Goal: Transaction & Acquisition: Purchase product/service

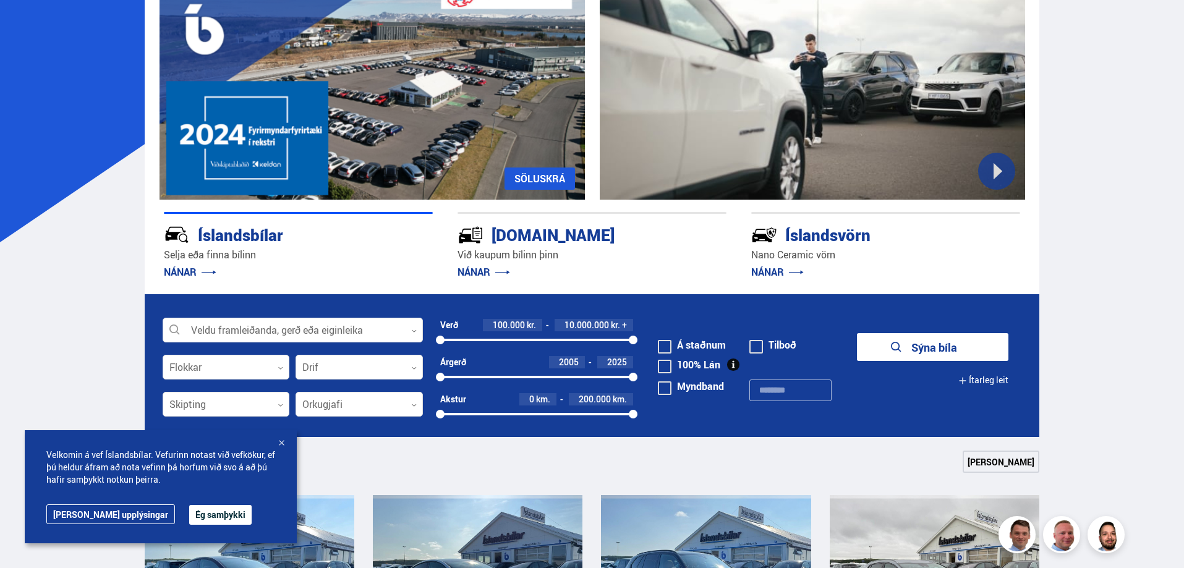
click at [189, 517] on button "Ég samþykki" at bounding box center [220, 515] width 62 height 20
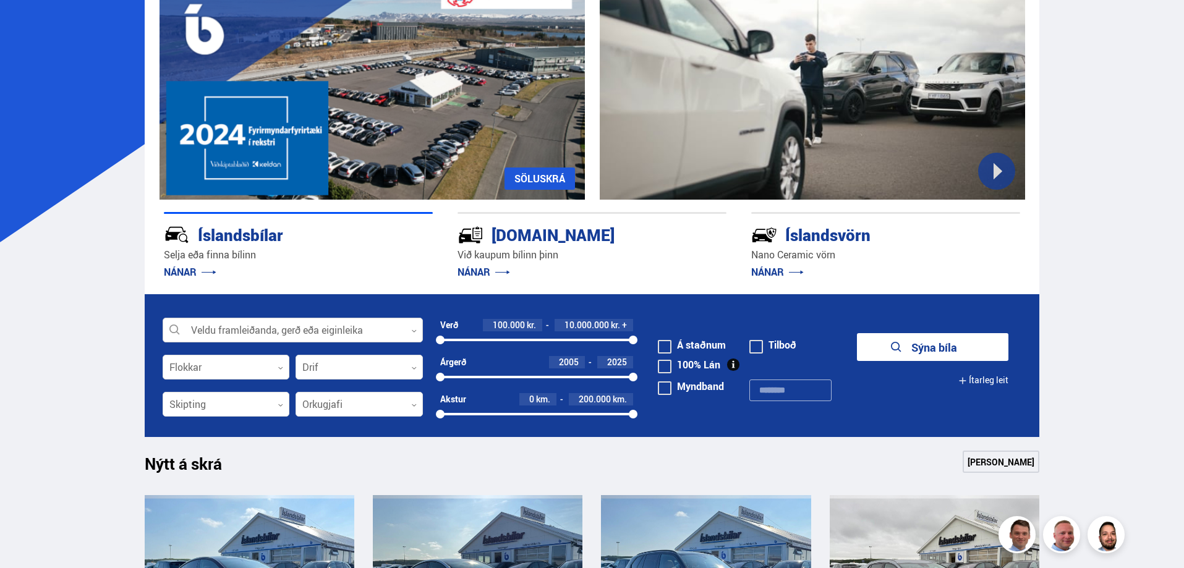
click at [202, 330] on div at bounding box center [293, 330] width 260 height 25
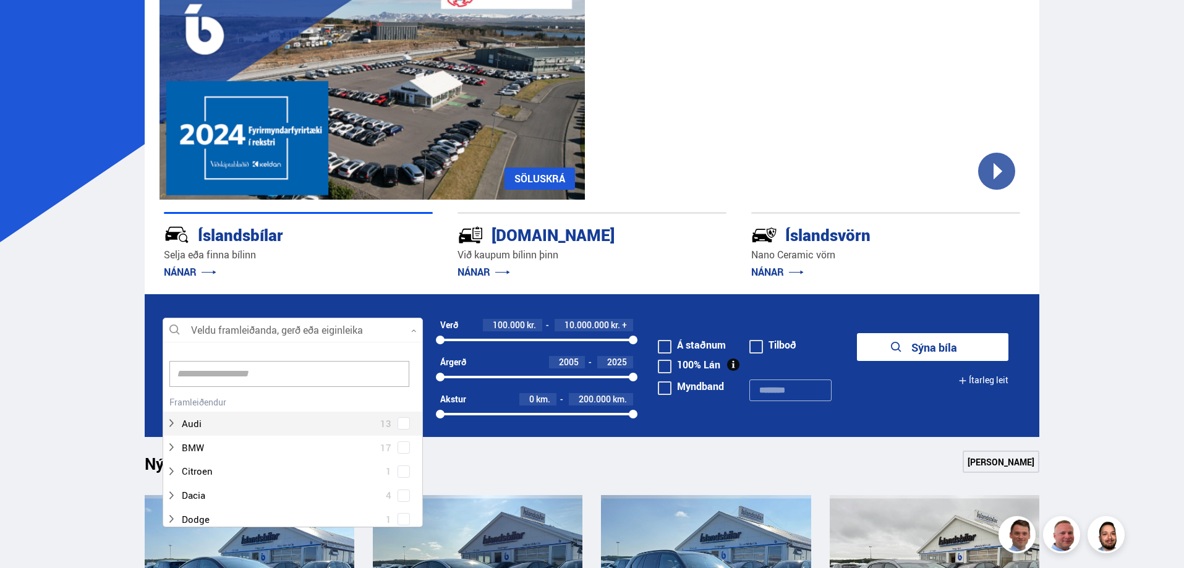
scroll to position [184, 257]
type input "**"
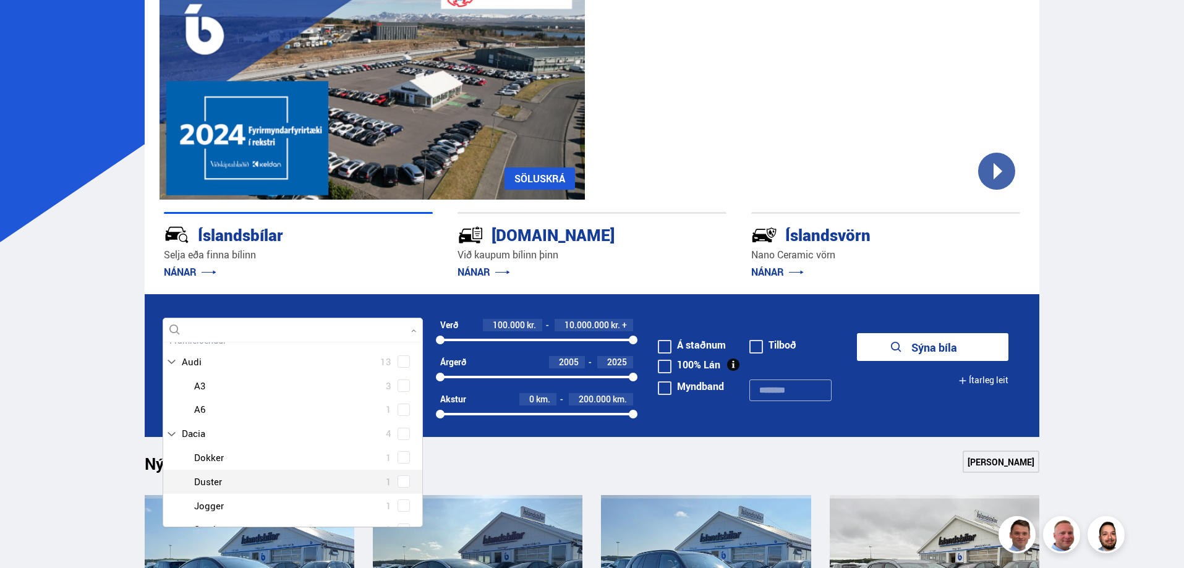
click at [287, 486] on div at bounding box center [305, 482] width 228 height 18
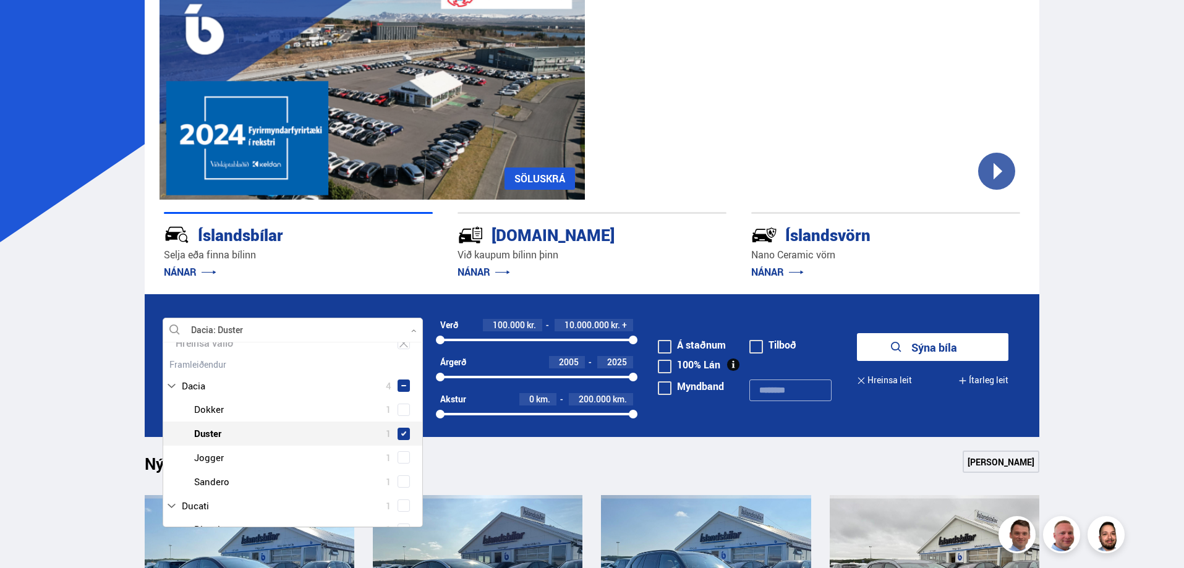
click at [401, 437] on span at bounding box center [403, 434] width 5 height 5
click at [962, 341] on button "Sýna 1 bíla" at bounding box center [932, 347] width 151 height 28
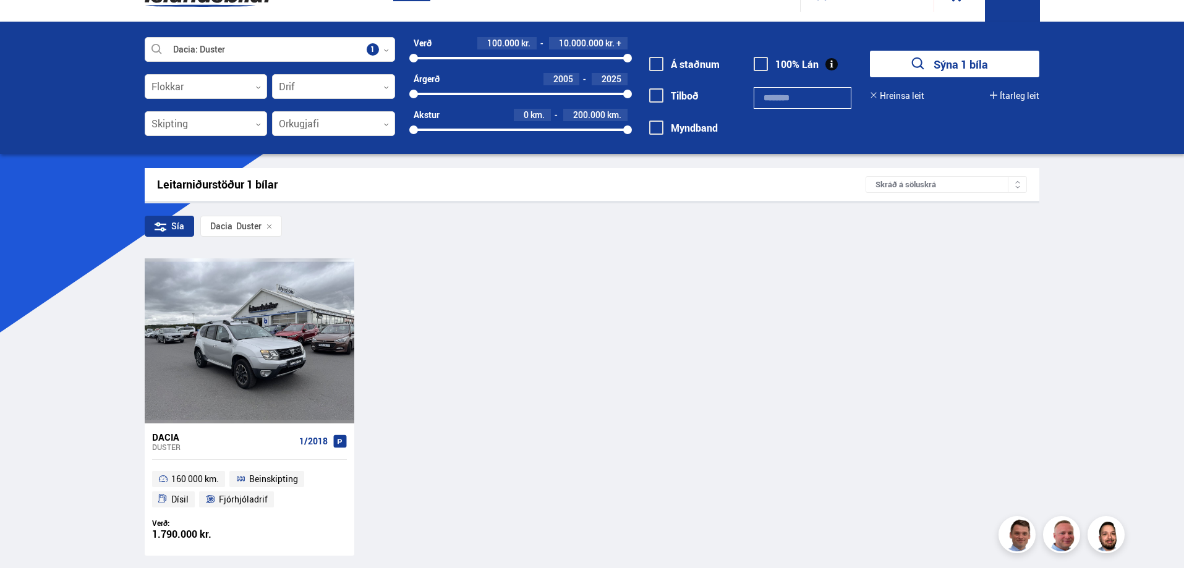
scroll to position [62, 0]
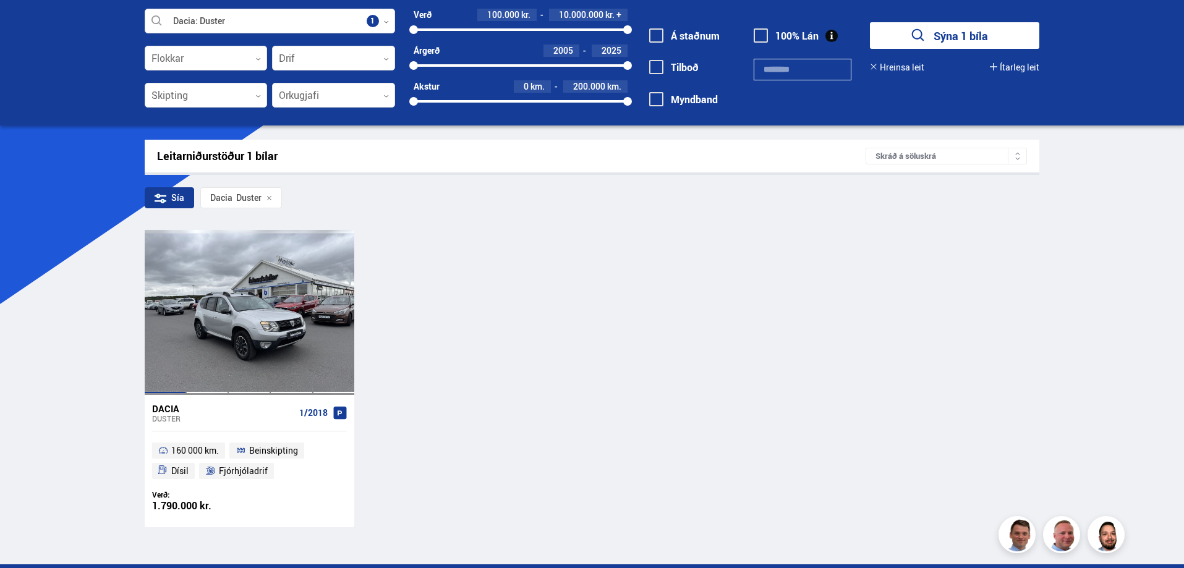
click at [162, 352] on div at bounding box center [165, 312] width 42 height 164
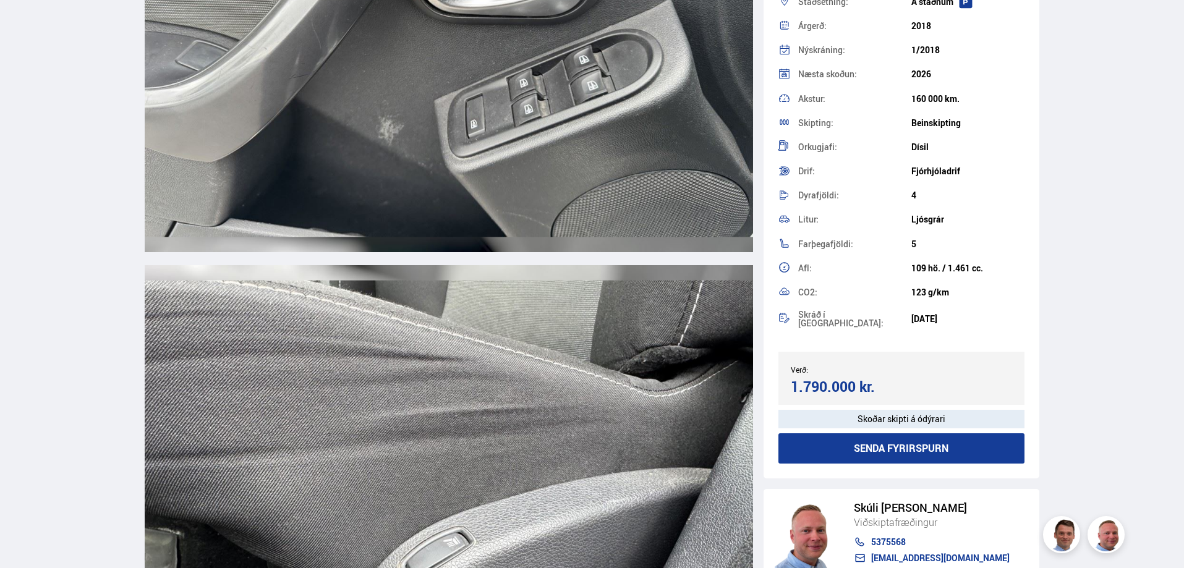
scroll to position [169, 0]
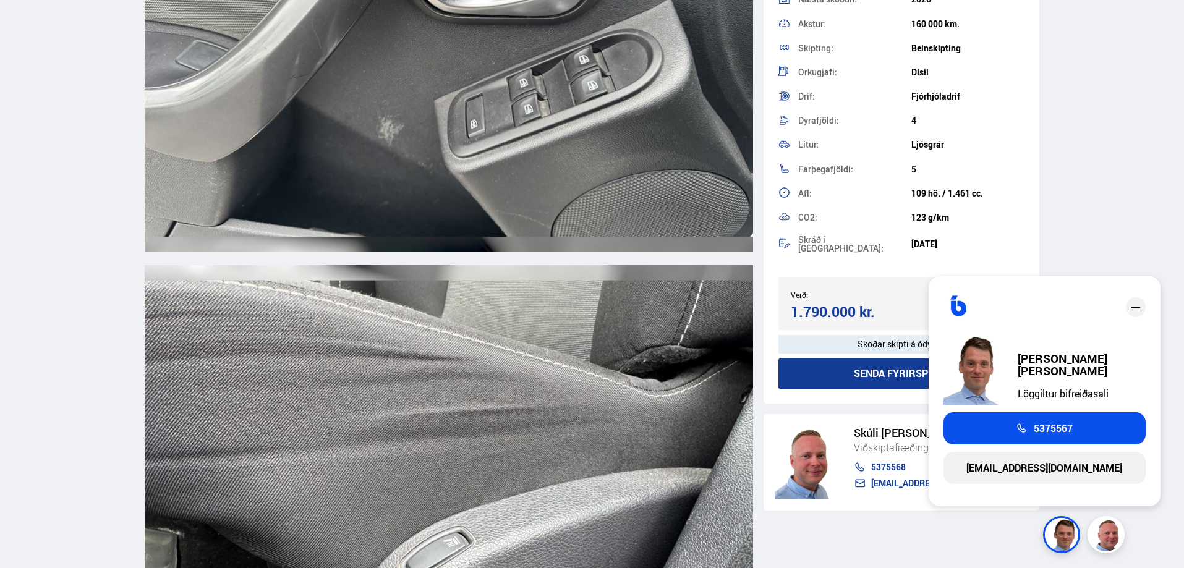
click at [1060, 532] on img at bounding box center [1063, 536] width 37 height 37
click at [985, 362] on img at bounding box center [975, 369] width 62 height 71
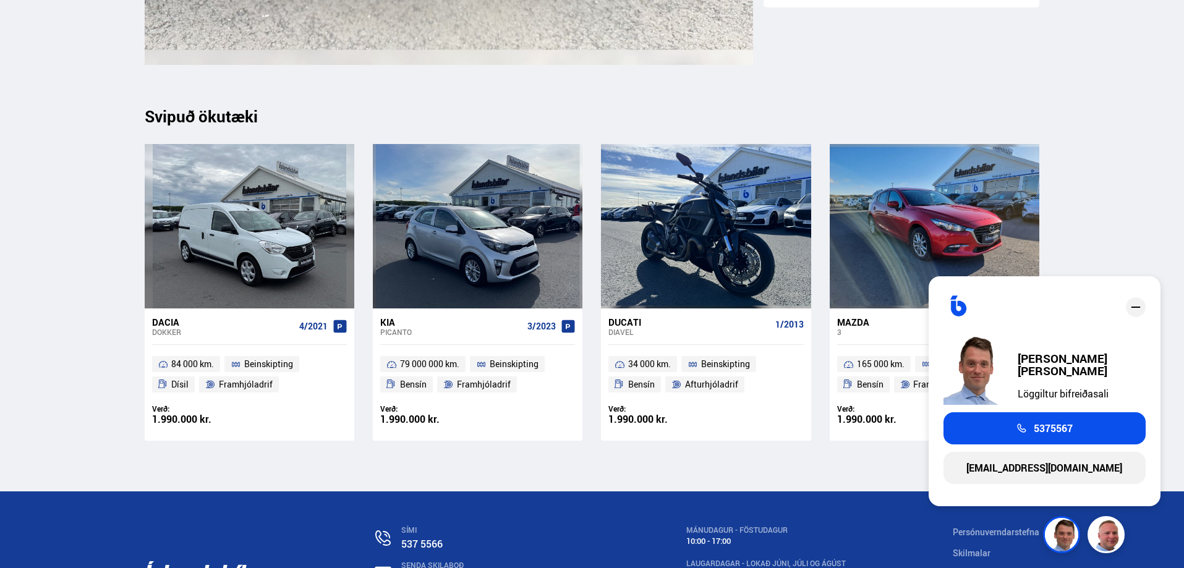
scroll to position [14099, 0]
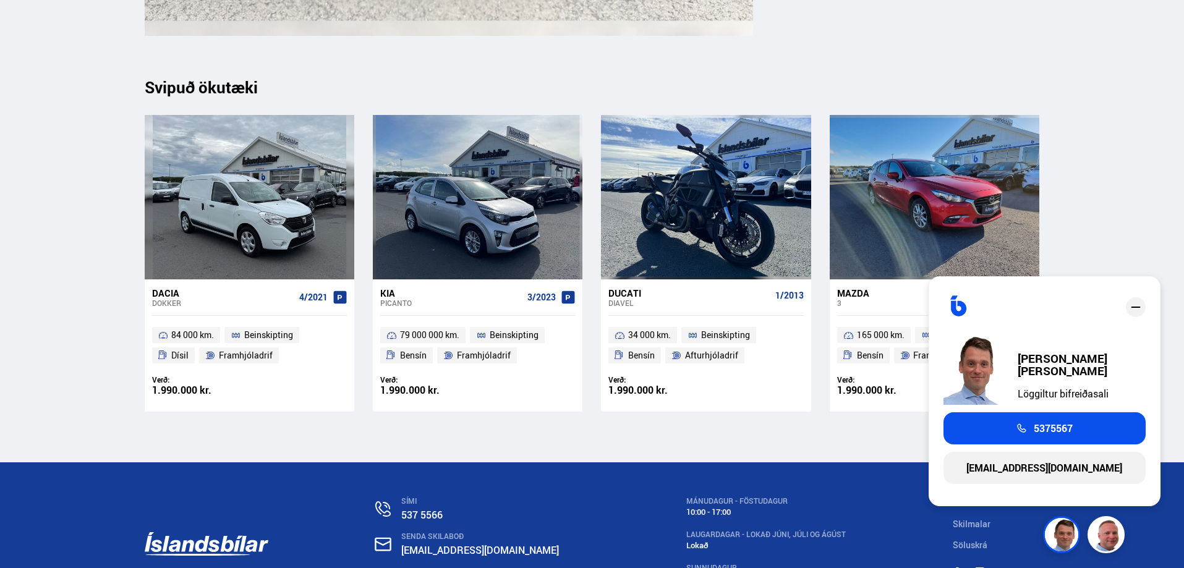
click at [1137, 302] on icon "close" at bounding box center [1136, 307] width 15 height 15
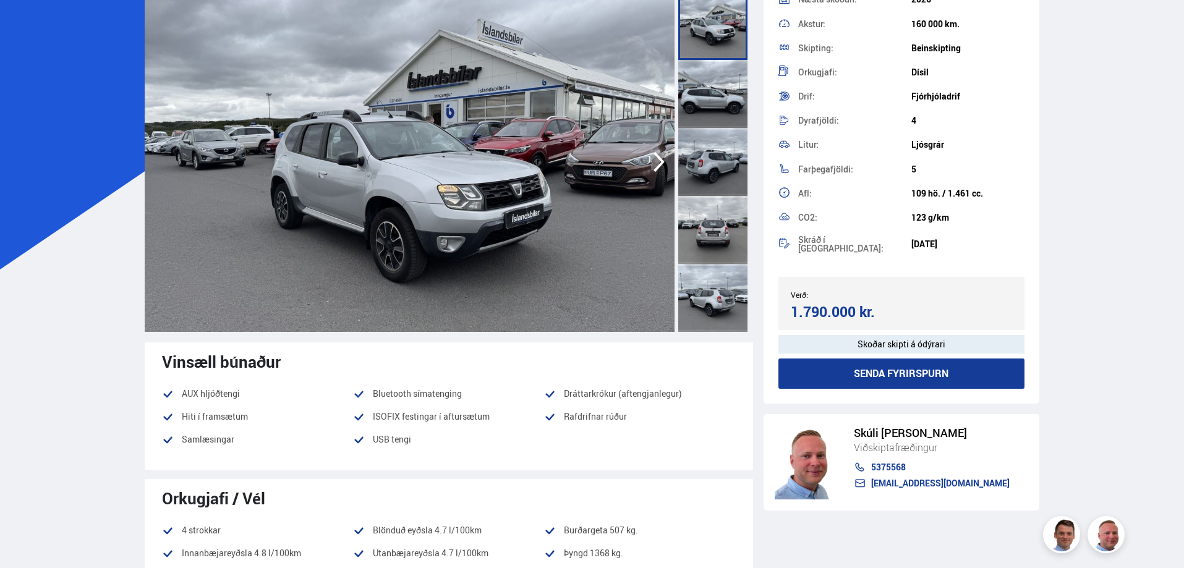
scroll to position [0, 0]
